Goal: Transaction & Acquisition: Purchase product/service

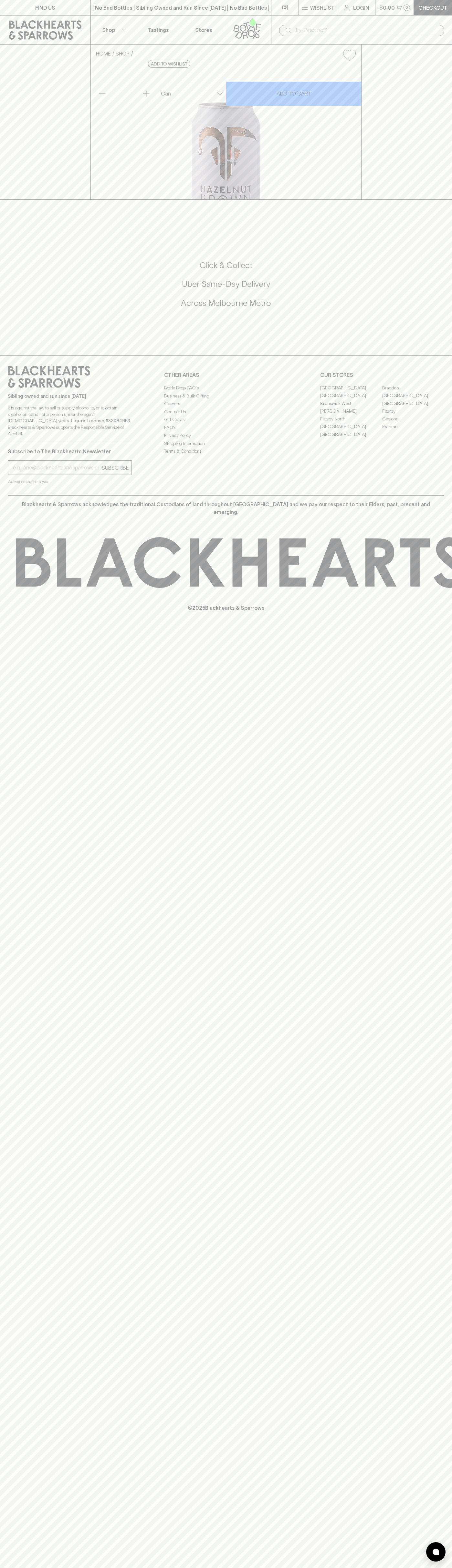
click at [144, 14] on div "| No Bad Bottles | Sibling Owned and Run Since [DATE] | No Bad Bottles | Siblin…" at bounding box center [180, 7] width 181 height 15
click at [434, 1521] on div "FIND US | No Bad Bottles | Sibling Owned and Run Since [DATE] | No Bad Bottles …" at bounding box center [226, 784] width 452 height 1568
click at [359, 1567] on html "FIND US | No Bad Bottles | Sibling Owned and Run Since [DATE] | No Bad Bottles …" at bounding box center [226, 784] width 452 height 1568
click at [30, 342] on div "Click & Collect Uber Same-Day Delivery Across [GEOGRAPHIC_DATA] Metro" at bounding box center [226, 289] width 436 height 108
